Goal: Entertainment & Leisure: Consume media (video, audio)

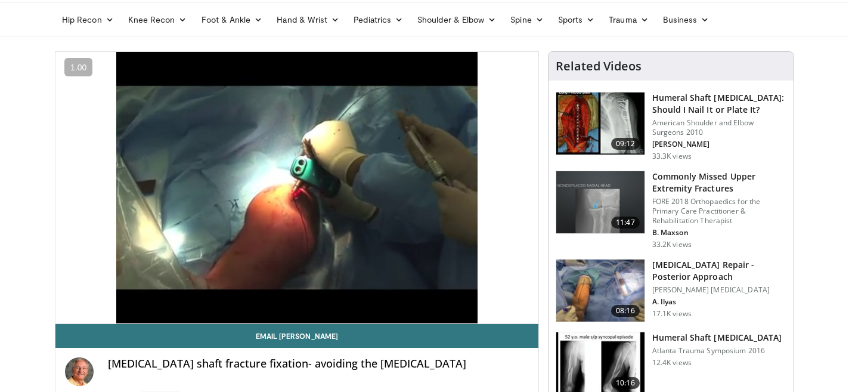
scroll to position [44, 0]
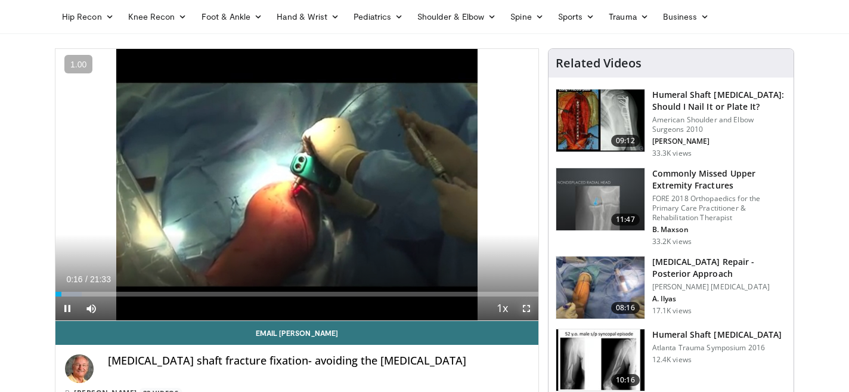
click at [527, 307] on span "Video Player" at bounding box center [526, 308] width 24 height 24
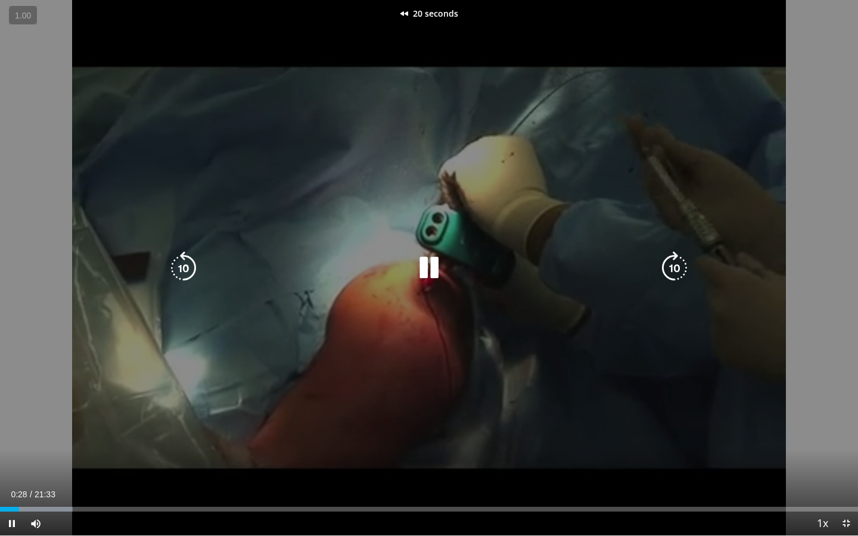
click at [689, 373] on div "20 seconds Tap to unmute" at bounding box center [429, 268] width 858 height 536
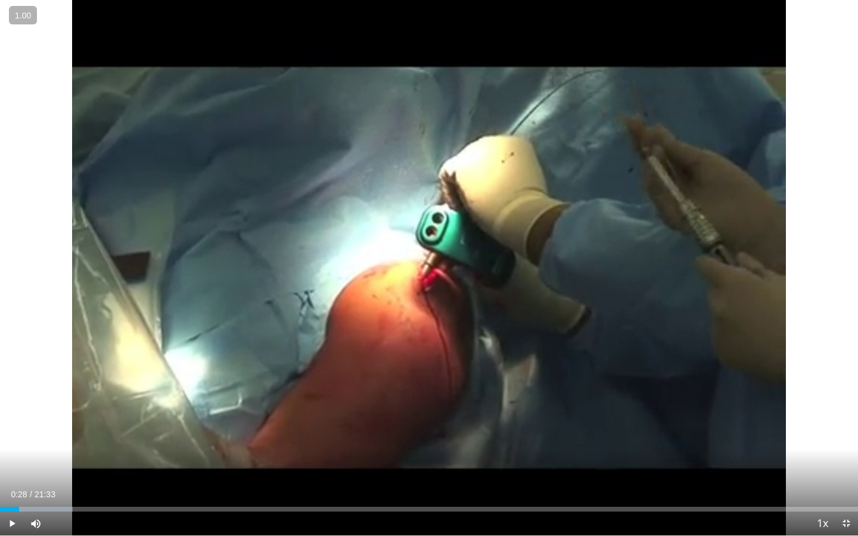
click at [689, 373] on div "20 seconds Tap to unmute" at bounding box center [429, 268] width 858 height 536
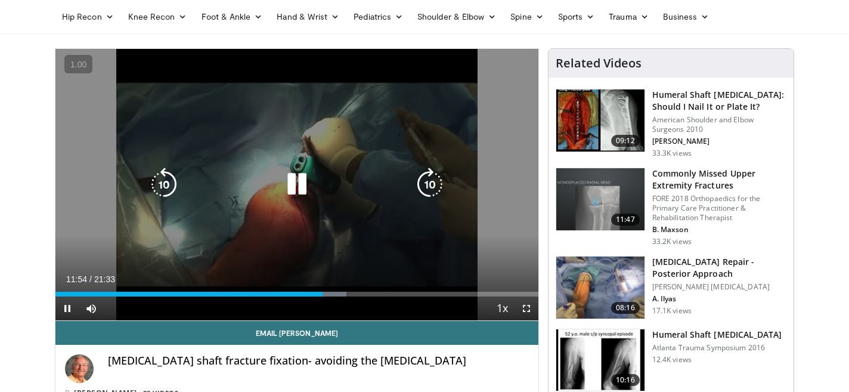
click at [296, 181] on icon "Video Player" at bounding box center [296, 183] width 33 height 33
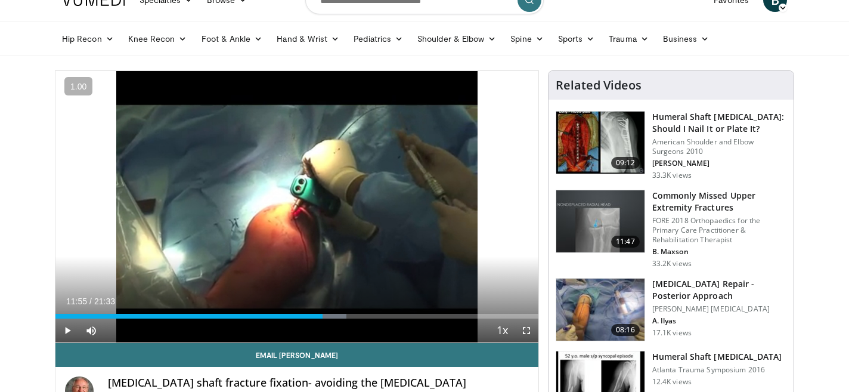
scroll to position [0, 0]
